Goal: Information Seeking & Learning: Learn about a topic

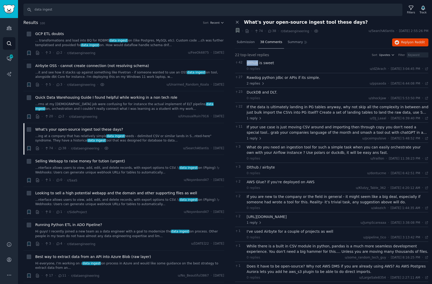
click at [238, 30] on icon "button" at bounding box center [237, 30] width 3 height 4
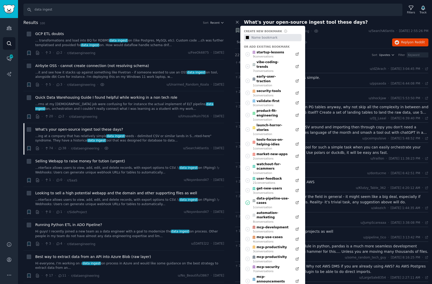
type input "#000000"
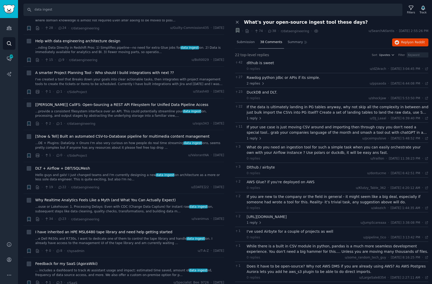
scroll to position [526, 0]
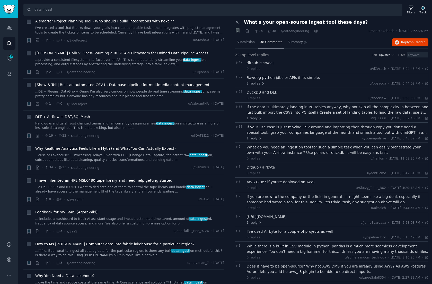
click at [98, 121] on link "Hello guys and gals! I just changed teams and I'm currently designing a new dat…" at bounding box center [129, 125] width 189 height 9
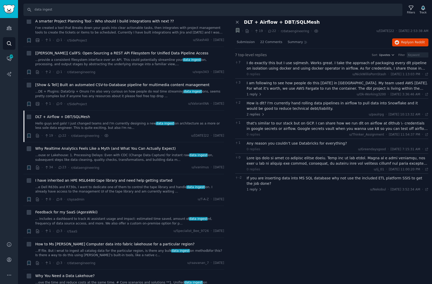
click at [290, 66] on div "I do exactly this but I use sqlmesh. Works great. I take the approach of packag…" at bounding box center [338, 65] width 182 height 11
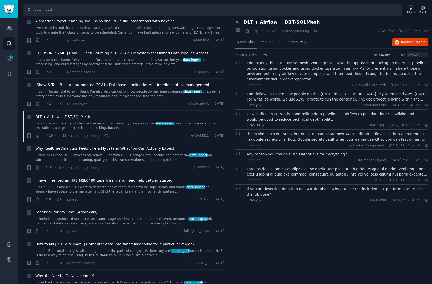
click at [246, 39] on div "Submission" at bounding box center [246, 42] width 22 height 12
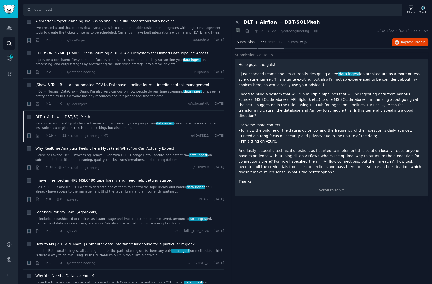
click at [270, 42] on span "22 Comments" at bounding box center [271, 42] width 22 height 5
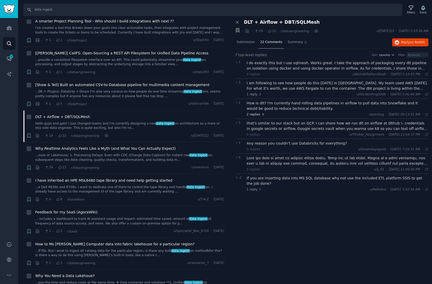
click at [255, 112] on span "2 replies" at bounding box center [256, 114] width 18 height 5
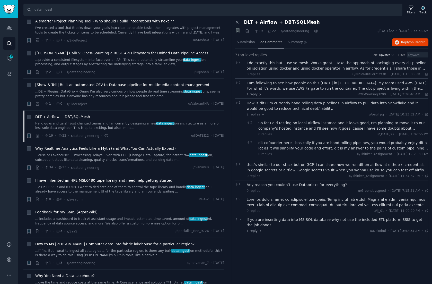
click at [320, 200] on div at bounding box center [338, 202] width 182 height 11
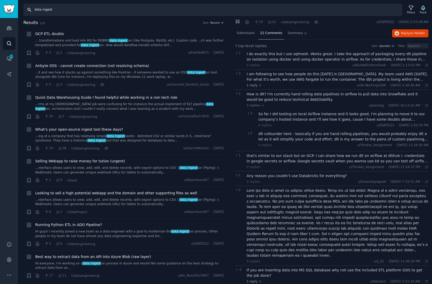
click at [45, 11] on input "data ingest" at bounding box center [212, 10] width 379 height 12
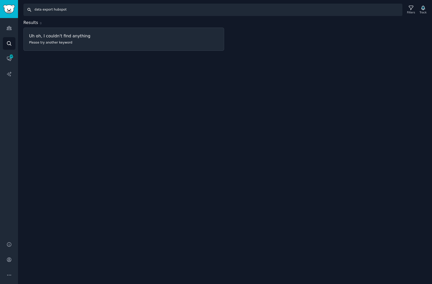
click at [38, 10] on input "data export hubspot" at bounding box center [212, 10] width 379 height 12
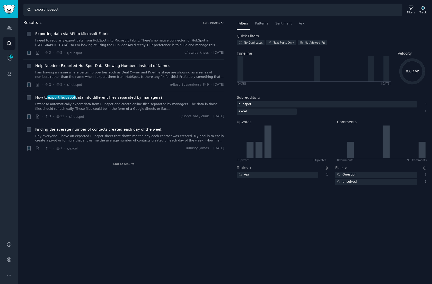
click at [41, 9] on input "export hubspot" at bounding box center [212, 10] width 379 height 12
type input "import hubspot"
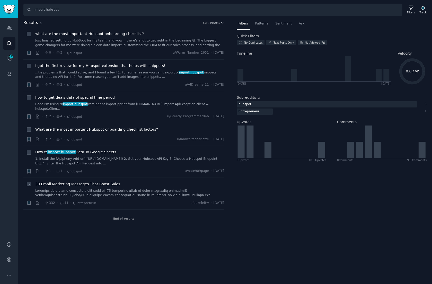
click at [81, 184] on span "30 Email Marketing Messages That Boost Sales" at bounding box center [77, 183] width 85 height 5
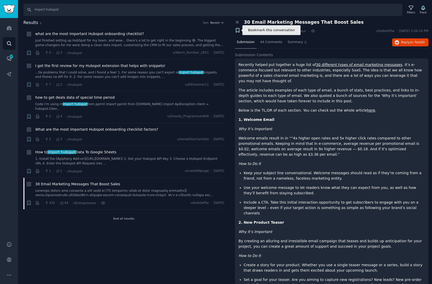
click at [237, 31] on icon "button" at bounding box center [237, 30] width 3 height 4
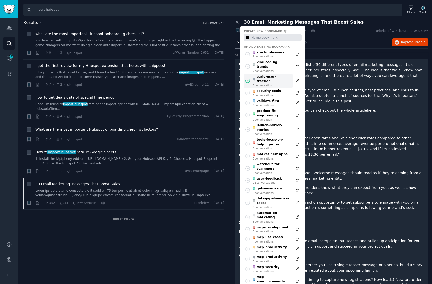
click at [275, 74] on div "early-user-traction" at bounding box center [271, 78] width 38 height 9
type input "#000000"
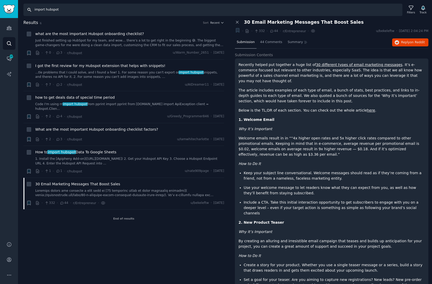
click at [52, 9] on input "import hubspot" at bounding box center [212, 10] width 379 height 12
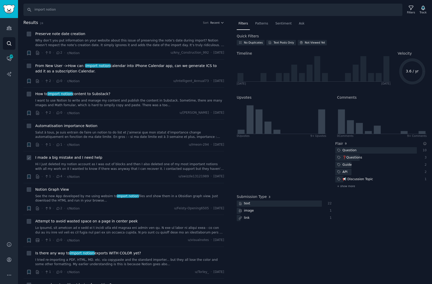
click at [102, 163] on link "Hi I just deleted my notion account as I was out of blocks and then I also dele…" at bounding box center [129, 166] width 189 height 9
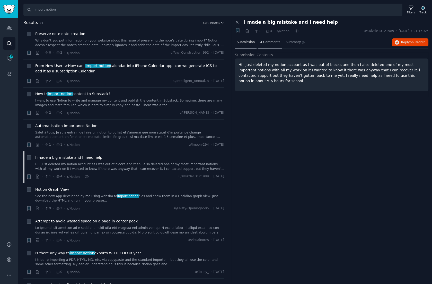
click at [267, 43] on span "4 Comments" at bounding box center [270, 42] width 20 height 5
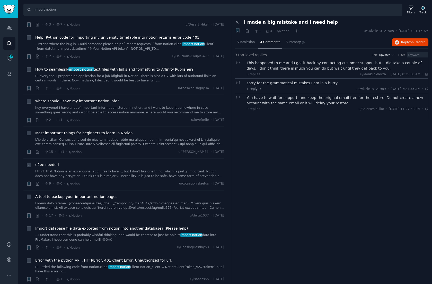
scroll to position [324, 0]
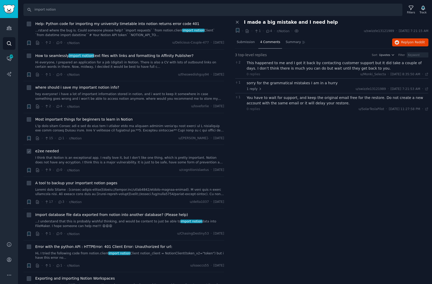
click at [136, 159] on link "I think that Notion is an exceptional app. I really love it, but I don't like o…" at bounding box center [129, 159] width 189 height 9
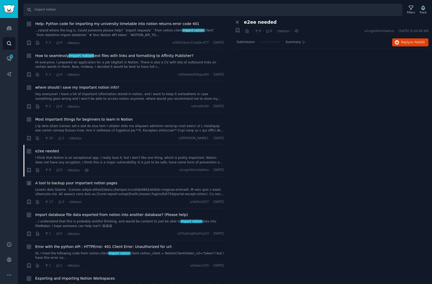
click at [87, 187] on link at bounding box center [129, 191] width 189 height 9
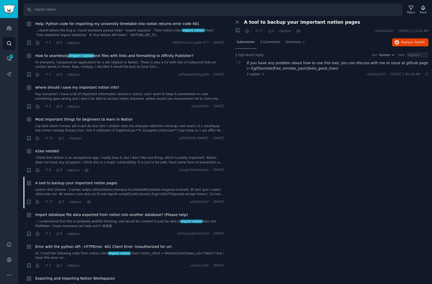
click at [245, 41] on span "Submission" at bounding box center [246, 42] width 18 height 5
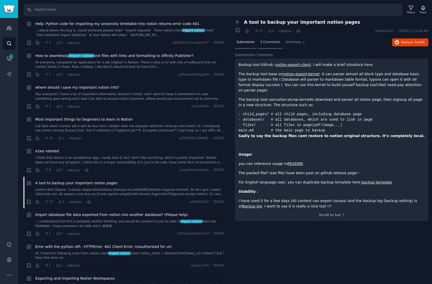
click at [268, 42] on span "3 Comments" at bounding box center [270, 42] width 20 height 5
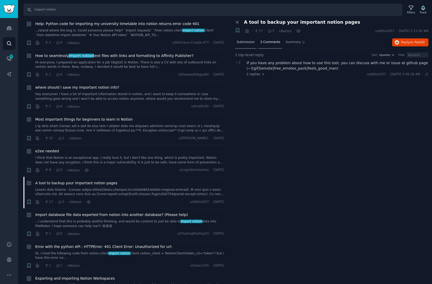
click at [245, 43] on span "Submission" at bounding box center [246, 42] width 18 height 5
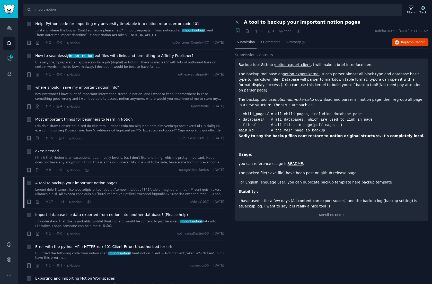
click at [295, 64] on link "notion-export-client" at bounding box center [293, 65] width 36 height 4
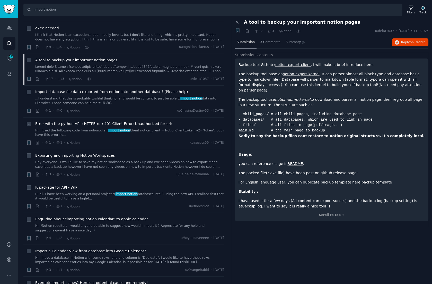
scroll to position [448, 0]
click at [122, 161] on link "Hey everyone , I would like to save my notion workspace as a back up and I’ve s…" at bounding box center [129, 163] width 189 height 9
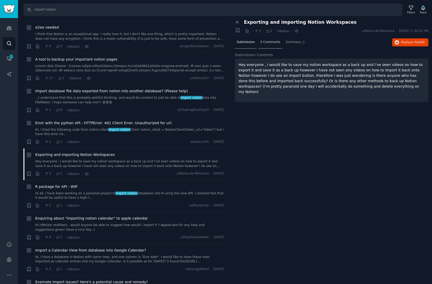
click at [271, 41] on span "2 Comments" at bounding box center [270, 42] width 20 height 5
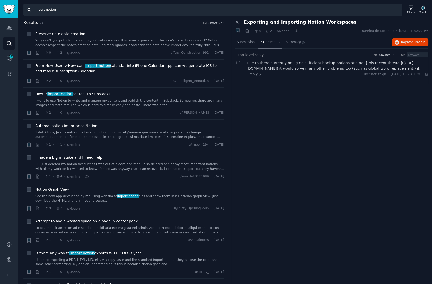
click at [50, 9] on input "import notion" at bounding box center [212, 10] width 379 height 12
click at [39, 11] on input "import notion" at bounding box center [212, 10] width 379 height 12
type input "export notion"
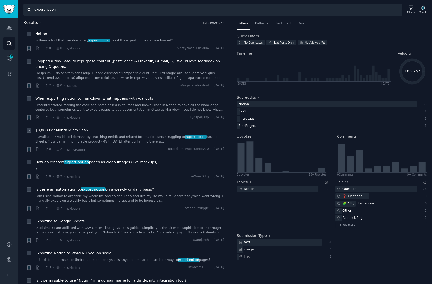
scroll to position [10, 0]
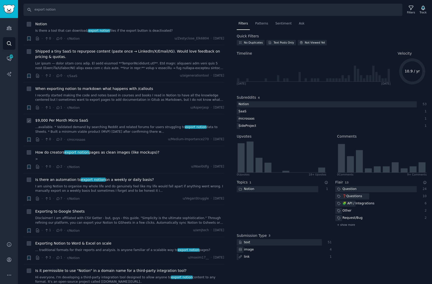
click at [100, 127] on link "...available. * Validated demand by searching Reddit and related forums for use…" at bounding box center [129, 129] width 189 height 9
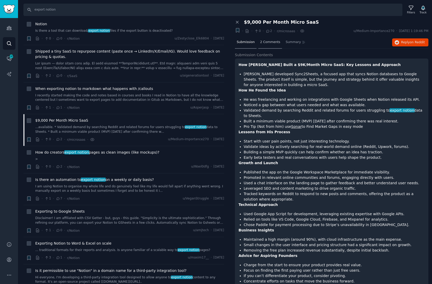
click at [269, 42] on span "2 Comments" at bounding box center [270, 42] width 20 height 5
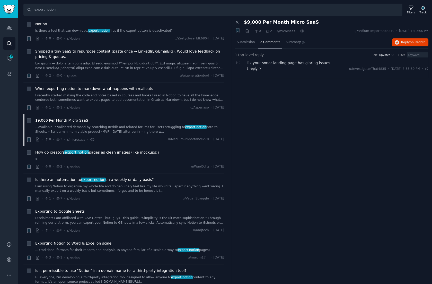
click at [255, 68] on span "1 reply" at bounding box center [254, 69] width 15 height 5
click at [249, 41] on span "Submission" at bounding box center [246, 42] width 18 height 5
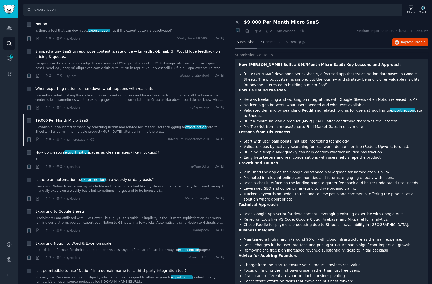
click at [339, 87] on p "How He Found the Idea" at bounding box center [331, 89] width 186 height 5
click at [301, 74] on li "[PERSON_NAME] developed Sync2Sheets, a focused app that syncs Notion databases …" at bounding box center [334, 79] width 181 height 16
copy li "Sync2Sheets"
